Goal: Task Accomplishment & Management: Use online tool/utility

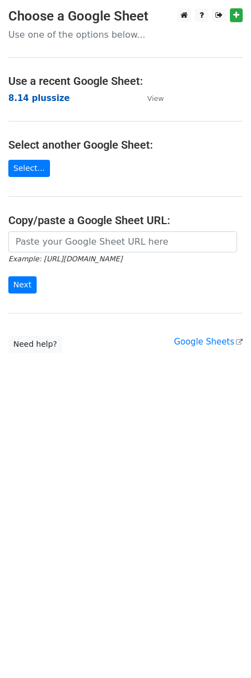
click at [36, 94] on strong "8.14 plussize" at bounding box center [39, 98] width 62 height 10
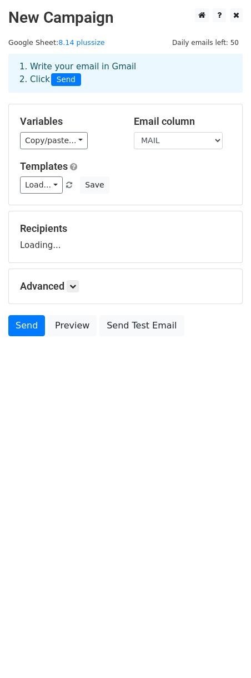
click at [148, 98] on div "1. Write your email in Gmail 2. Click Send" at bounding box center [125, 81] width 251 height 44
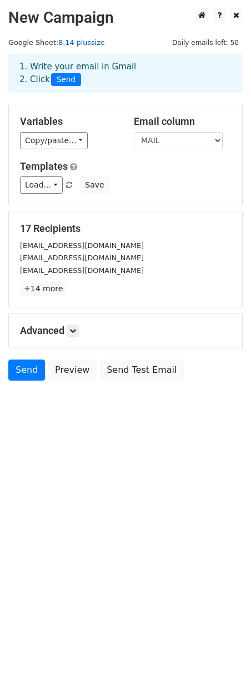
click at [86, 42] on link "8.14 plussize" at bounding box center [81, 42] width 47 height 8
click at [229, 43] on span "Daily emails left: 50" at bounding box center [205, 43] width 74 height 12
drag, startPoint x: 26, startPoint y: 64, endPoint x: 192, endPoint y: 58, distance: 166.0
click at [195, 60] on div "1. Write your email in Gmail 2. Click Send" at bounding box center [125, 73] width 229 height 26
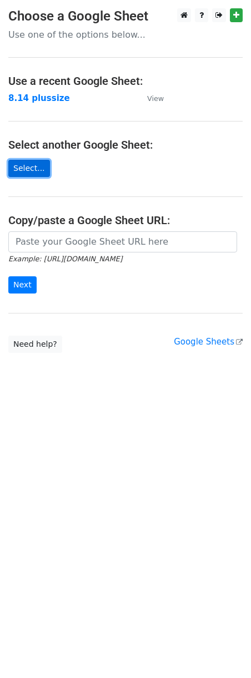
click at [37, 170] on link "Select..." at bounding box center [29, 168] width 42 height 17
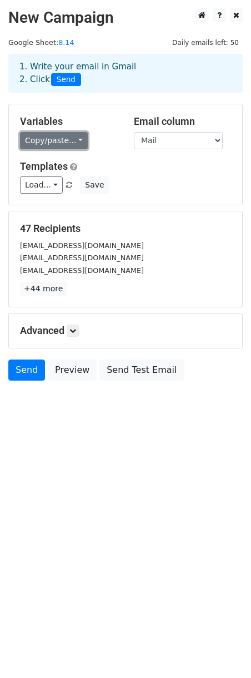
click at [55, 145] on link "Copy/paste..." at bounding box center [54, 140] width 68 height 17
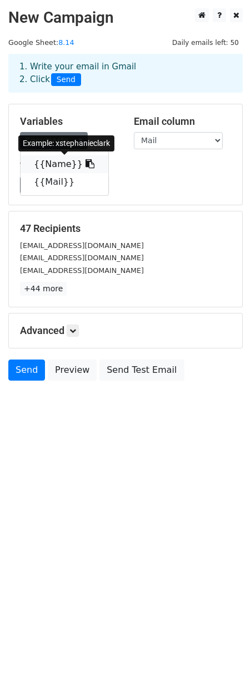
click at [64, 162] on link "{{Name}}" at bounding box center [65, 164] width 88 height 18
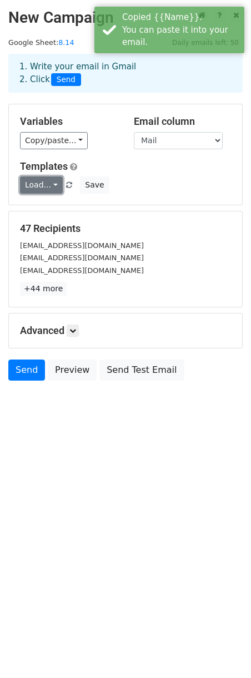
click at [48, 188] on link "Load..." at bounding box center [41, 184] width 43 height 17
click at [167, 178] on div "Load... No templates saved Save" at bounding box center [125, 184] width 227 height 17
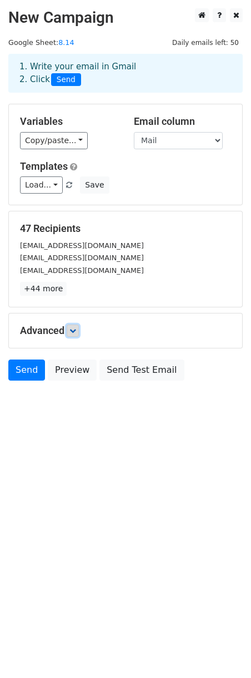
click at [76, 332] on icon at bounding box center [72, 330] width 7 height 7
